Goal: Information Seeking & Learning: Learn about a topic

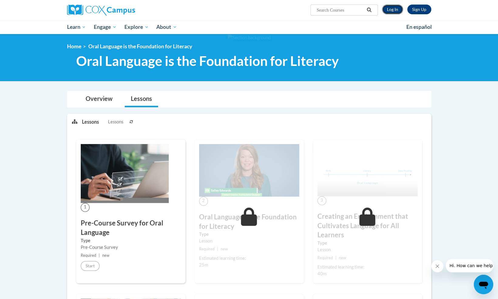
click at [392, 10] on link "Log In" at bounding box center [392, 10] width 21 height 10
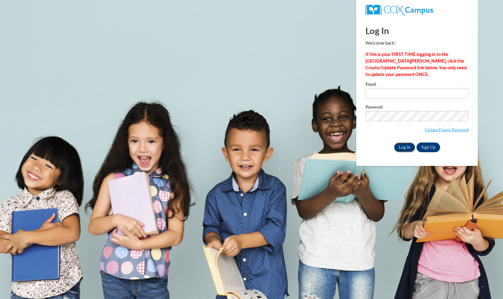
click at [402, 147] on input "Log In" at bounding box center [404, 147] width 21 height 10
click at [405, 94] on input "Email" at bounding box center [416, 93] width 103 height 10
type input "crystal@evansliteracyassociates.com"
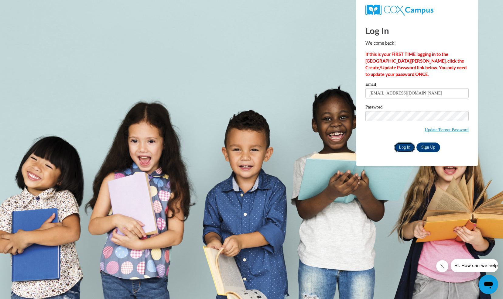
click at [404, 148] on input "Log In" at bounding box center [404, 147] width 21 height 10
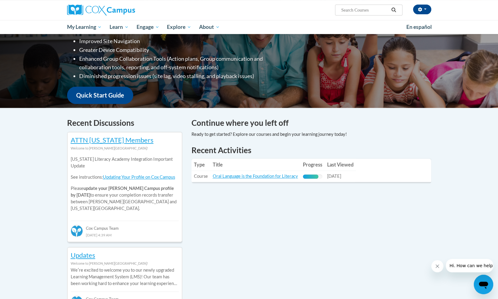
scroll to position [126, 0]
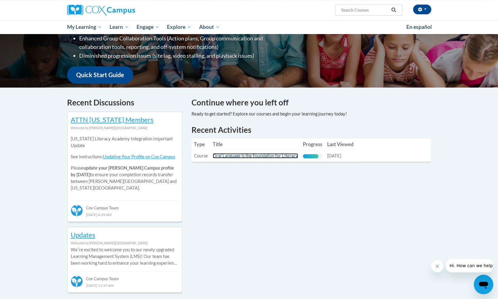
click at [270, 154] on link "Oral Language is the Foundation for Literacy" at bounding box center [255, 155] width 85 height 5
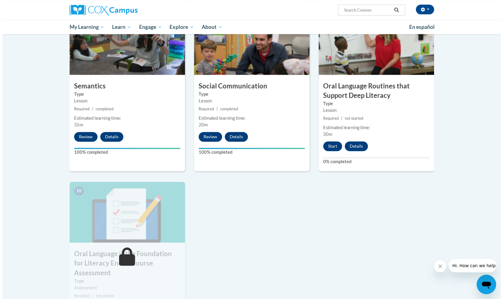
scroll to position [485, 0]
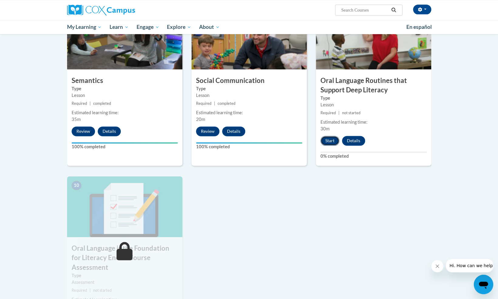
click at [332, 142] on button "Start" at bounding box center [330, 141] width 19 height 10
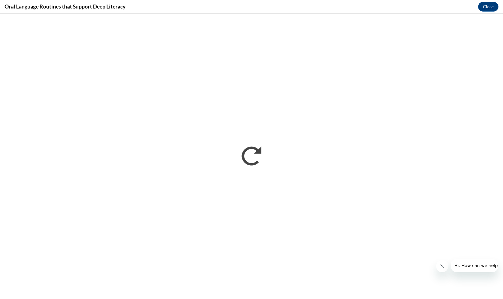
scroll to position [0, 0]
